Goal: Find specific page/section: Find specific page/section

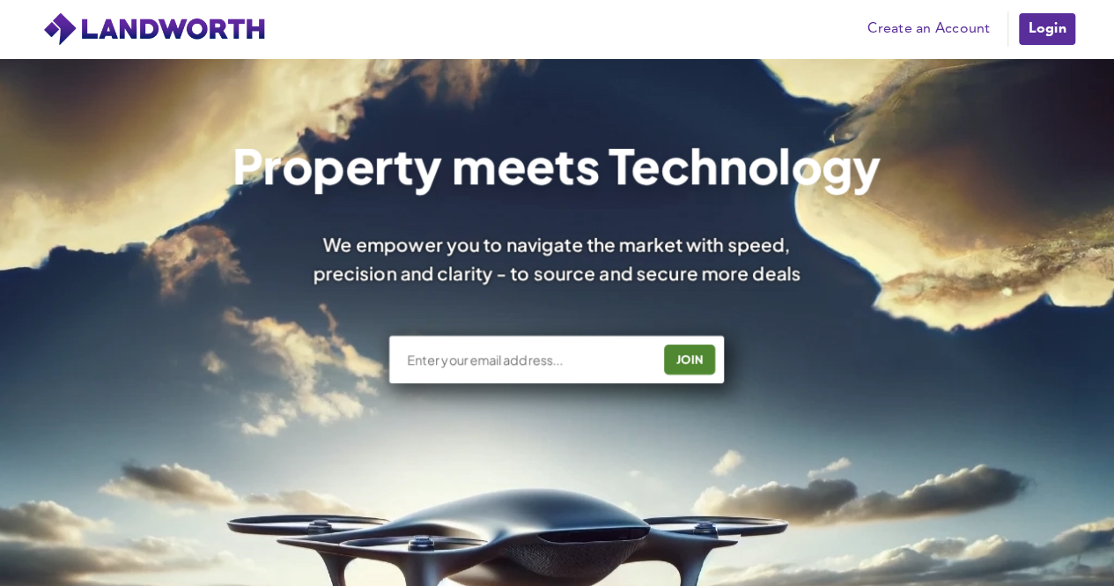
click at [483, 355] on input "text" at bounding box center [529, 360] width 246 height 18
click at [1071, 24] on link "Login" at bounding box center [1047, 28] width 59 height 35
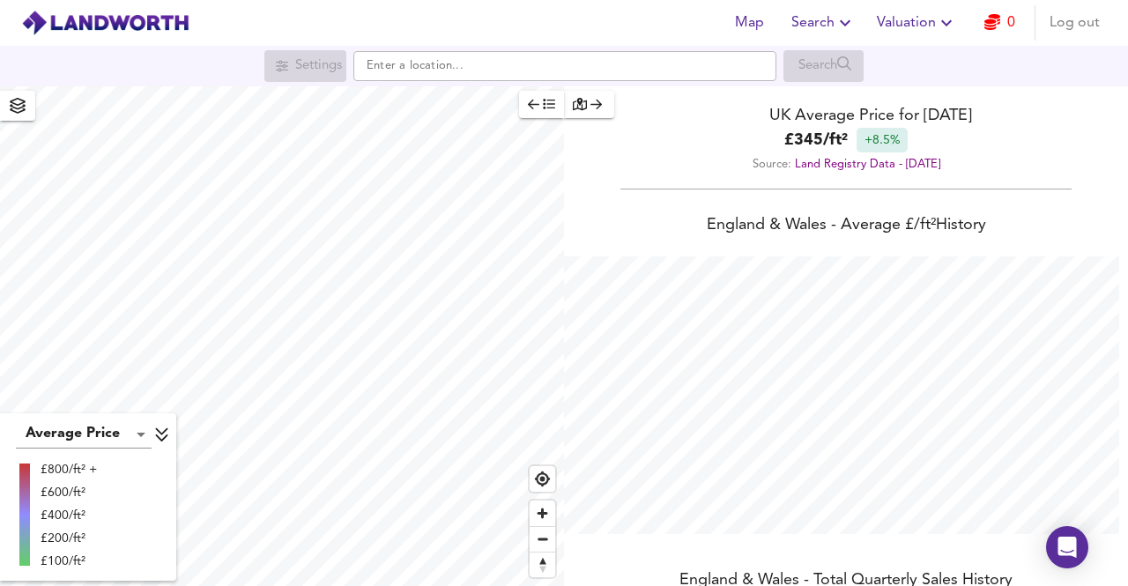
scroll to position [586, 1128]
click at [596, 93] on button "button" at bounding box center [589, 104] width 50 height 27
